Goal: Information Seeking & Learning: Learn about a topic

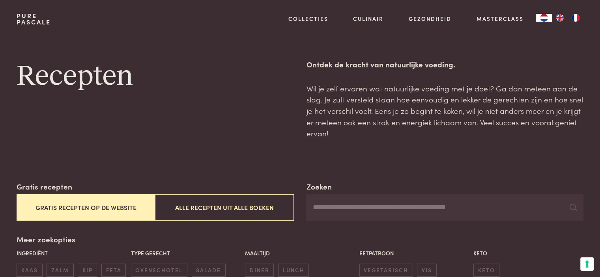
click at [367, 216] on input "Zoeken" at bounding box center [444, 207] width 277 height 27
type input "*****"
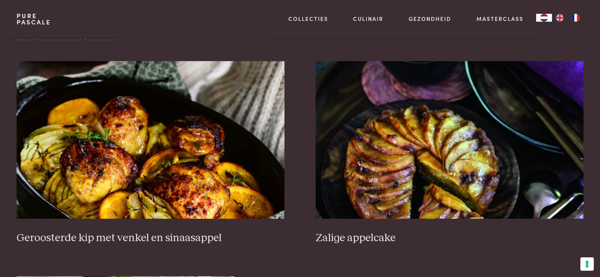
scroll to position [303, 0]
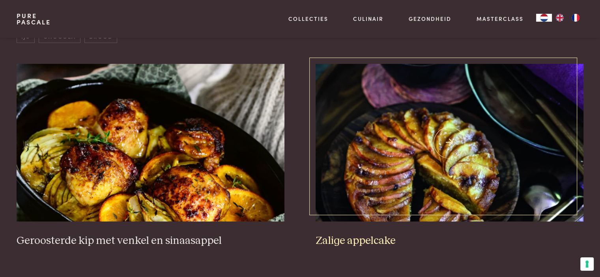
click at [438, 132] on img at bounding box center [448, 143] width 267 height 158
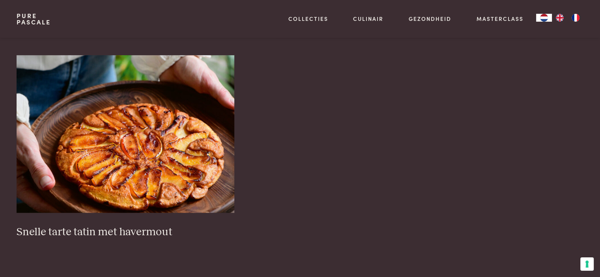
scroll to position [533, 0]
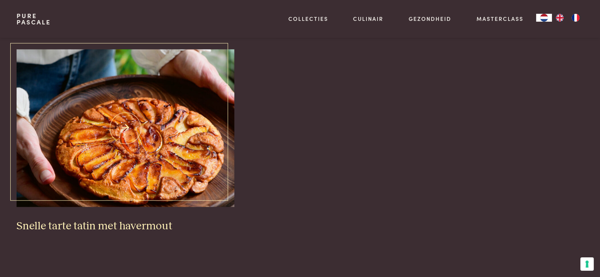
click at [120, 155] on img at bounding box center [126, 128] width 218 height 158
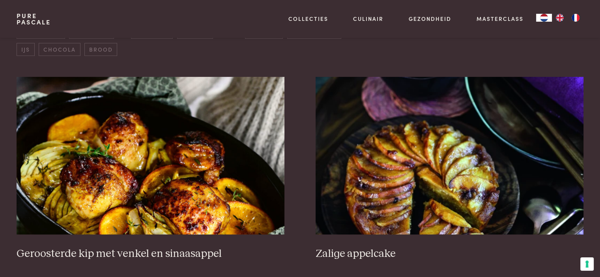
scroll to position [287, 0]
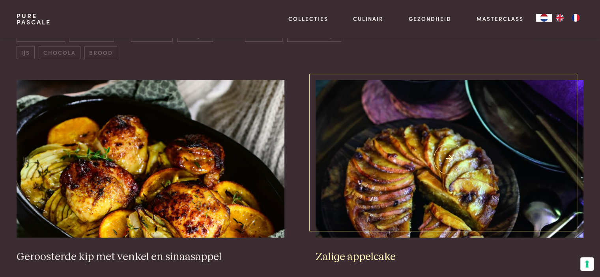
click at [434, 126] on img at bounding box center [448, 159] width 267 height 158
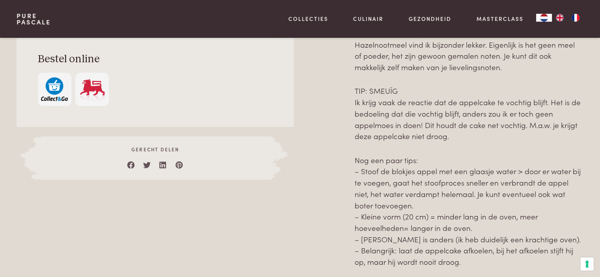
scroll to position [540, 0]
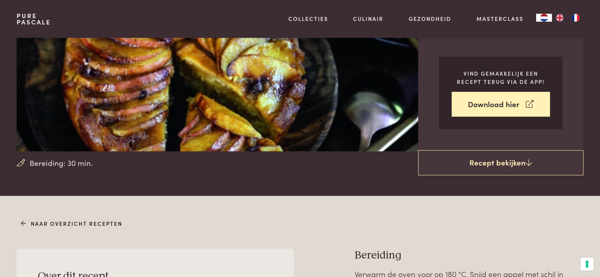
scroll to position [137, 0]
